Goal: Task Accomplishment & Management: Complete application form

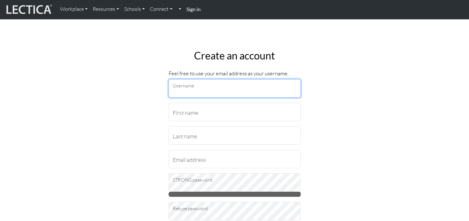
click at [195, 88] on input "Username" at bounding box center [235, 88] width 132 height 18
type input "Mellyhilly11"
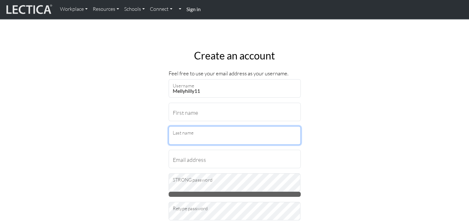
click at [180, 126] on input "Last name" at bounding box center [235, 135] width 132 height 18
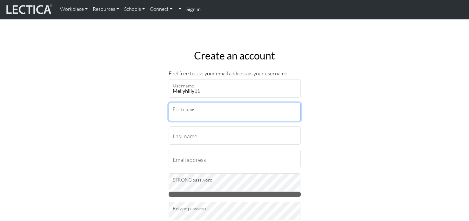
click at [206, 111] on input "First name" at bounding box center [235, 112] width 132 height 18
type input "Melissa"
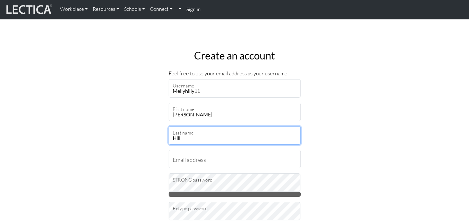
type input "Hill"
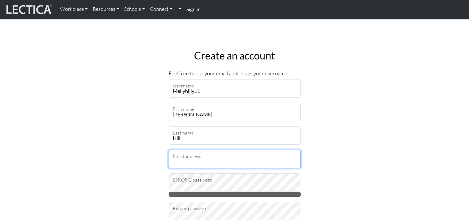
click at [215, 158] on input "Email address" at bounding box center [235, 158] width 132 height 18
type input "melissahill660@hotmail.com"
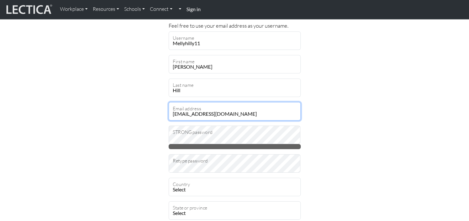
scroll to position [63, 0]
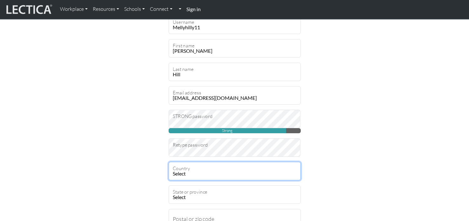
click at [207, 174] on select "Select Afghanistan A…land Islands Albania Algeria American Samoa Andorra Angola…" at bounding box center [235, 171] width 132 height 18
select select "236"
click at [169, 162] on select "Select Afghanistan A…land Islands Albania Algeria American Samoa Andorra Angola…" at bounding box center [235, 171] width 132 height 18
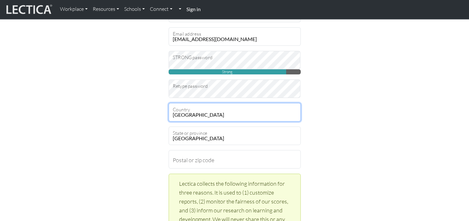
scroll to position [127, 0]
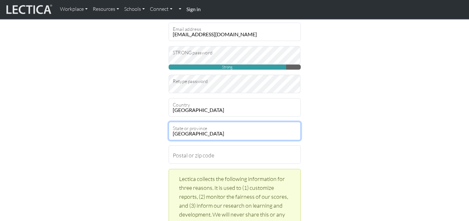
click at [228, 134] on select "Aberdeen City Aberdeenshire Angus Antrim Ards Argyll and Bute Armagh Ballymena …" at bounding box center [235, 131] width 132 height 18
select select "3560"
click at [169, 122] on select "Aberdeen City Aberdeenshire Angus Antrim Ards Argyll and Bute Armagh Ballymena …" at bounding box center [235, 131] width 132 height 18
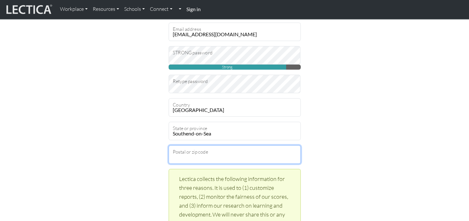
click at [236, 155] on input "Postal or zip code" at bounding box center [235, 154] width 132 height 18
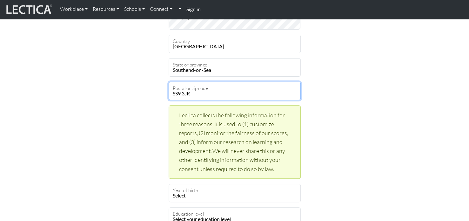
type input "SS9 3JR"
click at [340, 155] on div "Create an account Feel free to use your email address as your username. Mellyhi…" at bounding box center [234, 139] width 419 height 570
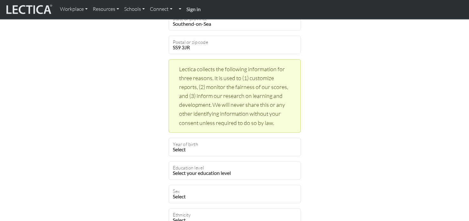
scroll to position [286, 0]
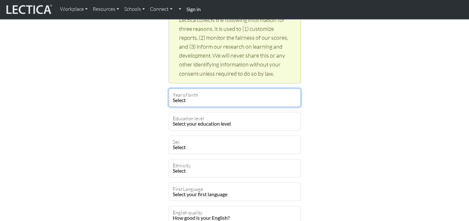
click at [222, 100] on select "Select 2025 2024 2023 2022 2021 2020 2019 2018 2017 2016 2015 2014 2013 2012 20…" at bounding box center [235, 97] width 132 height 18
select select "1980"
click at [169, 88] on select "Select 2025 2024 2023 2022 2021 2020 2019 2018 2017 2016 2015 2014 2013 2012 20…" at bounding box center [235, 97] width 132 height 18
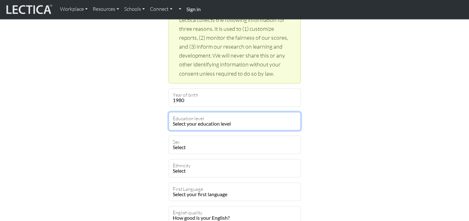
click at [258, 122] on select "Select your education level toddler pre-pre-pre-k pre-pre-k pre-k Kindergarten …" at bounding box center [235, 121] width 132 height 18
select select "17"
click at [169, 112] on select "Select your education level toddler pre-pre-pre-k pre-pre-k pre-k Kindergarten …" at bounding box center [235, 121] width 132 height 18
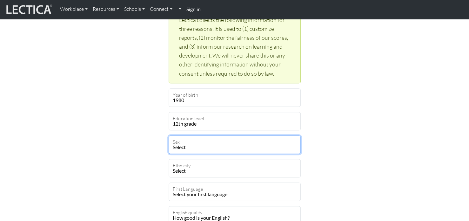
click at [219, 147] on select "Select Male Female Binary Non-binary Opt out" at bounding box center [235, 144] width 132 height 18
select select "female"
click at [169, 135] on select "Select Male Female Binary Non-binary Opt out" at bounding box center [235, 144] width 132 height 18
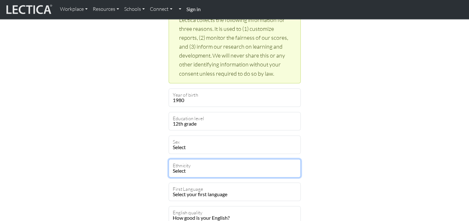
click at [213, 168] on select "Select African Asian Black Carribean Caucasian Central American Eurasian Indian…" at bounding box center [235, 168] width 132 height 18
select select "101"
click at [169, 159] on select "Select African Asian Black Carribean Caucasian Central American Eurasian Indian…" at bounding box center [235, 168] width 132 height 18
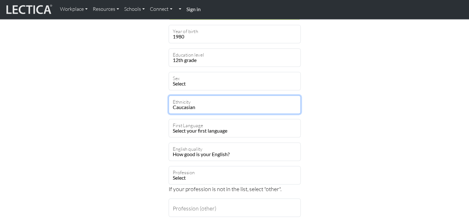
scroll to position [381, 0]
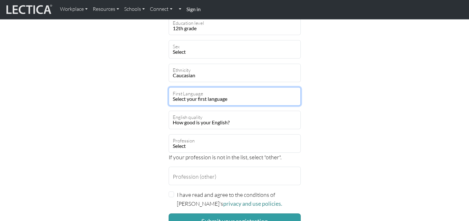
click at [240, 94] on select "Select your first language Abkhazian Achinese Acoli Adangme Adyghe Afar Afrihil…" at bounding box center [235, 96] width 132 height 18
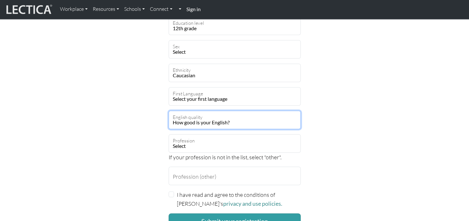
click at [245, 122] on select "How good is your English? Outstanding Excellent Very good Good Not so good Poor" at bounding box center [235, 119] width 132 height 18
select select "6"
click at [169, 110] on select "How good is your English? Outstanding Excellent Very good Good Not so good Poor" at bounding box center [235, 119] width 132 height 18
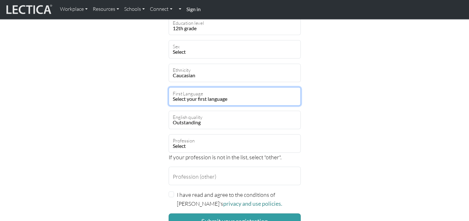
click at [240, 98] on select "Select your first language Abkhazian Achinese Acoli Adangme Adyghe Afar Afrihil…" at bounding box center [235, 96] width 132 height 18
select select "1927"
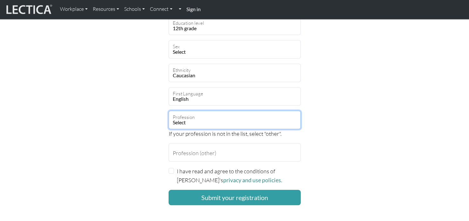
click at [235, 120] on select "Select academic accounting/finance administration arts: performing arts: visual…" at bounding box center [235, 119] width 132 height 18
select select "85"
click at [169, 110] on select "Select academic accounting/finance administration arts: performing arts: visual…" at bounding box center [235, 119] width 132 height 18
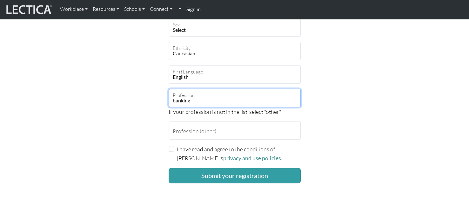
scroll to position [444, 0]
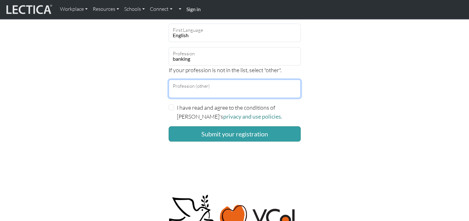
click at [245, 83] on input "Profession (other)" at bounding box center [235, 88] width 132 height 18
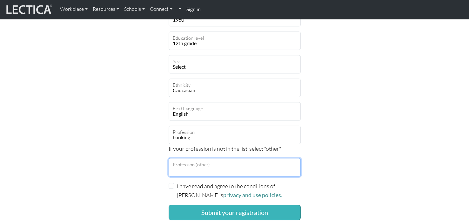
scroll to position [413, 0]
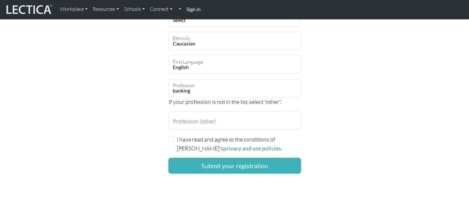
click at [264, 165] on button "Submit your registration" at bounding box center [235, 165] width 132 height 15
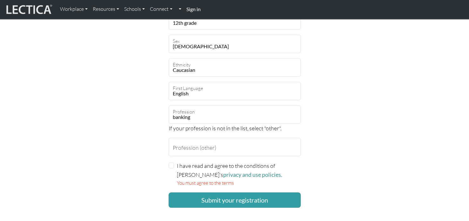
scroll to position [476, 0]
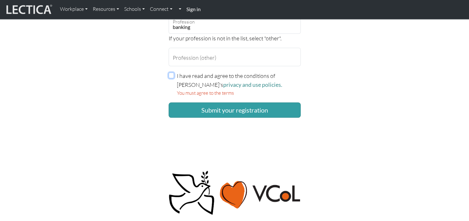
click at [174, 76] on div "I have read and agree to the conditions of Lectica's privacy and use policies. …" at bounding box center [235, 84] width 132 height 26
click at [171, 76] on input "I have read and agree to the conditions of Lectica's privacy and use policies." at bounding box center [172, 75] width 6 height 6
checkbox input "true"
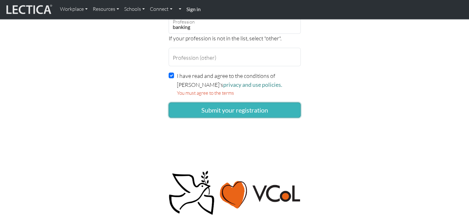
click at [255, 110] on button "Submit your registration" at bounding box center [235, 109] width 132 height 15
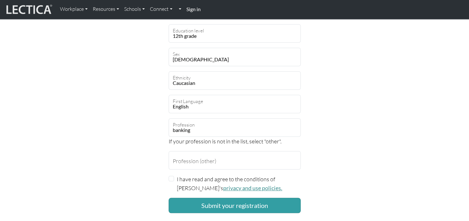
scroll to position [413, 0]
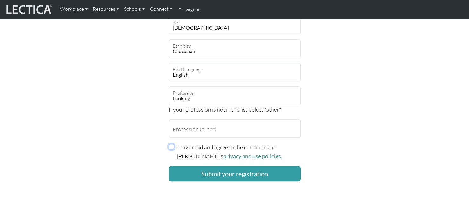
click at [170, 144] on input "I have read and agree to the conditions of Lectica's privacy and use policies." at bounding box center [172, 147] width 6 height 6
checkbox input "true"
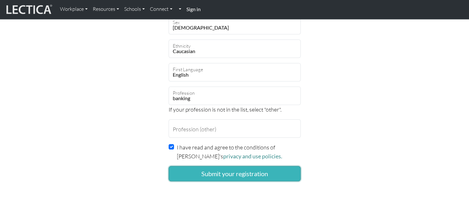
click at [242, 170] on button "Submit your registration" at bounding box center [235, 173] width 132 height 15
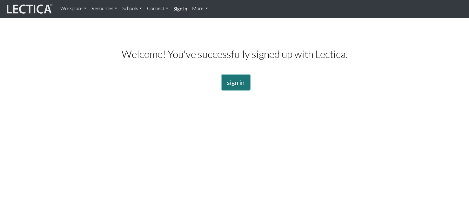
click at [240, 77] on link "sign in" at bounding box center [236, 82] width 28 height 15
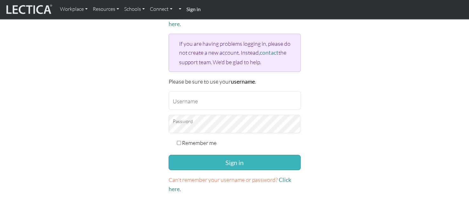
scroll to position [63, 0]
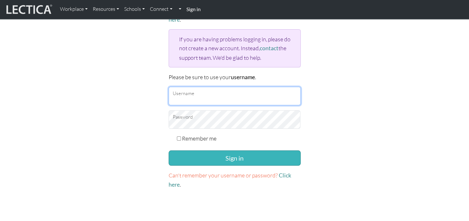
type input "Mellyhilly11"
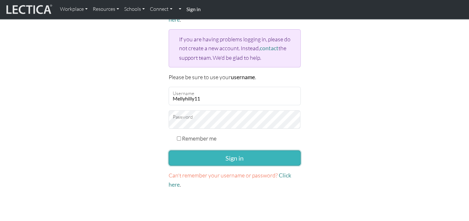
click at [251, 151] on button "Sign in" at bounding box center [235, 157] width 132 height 15
